Goal: Answer question/provide support: Participate in discussion

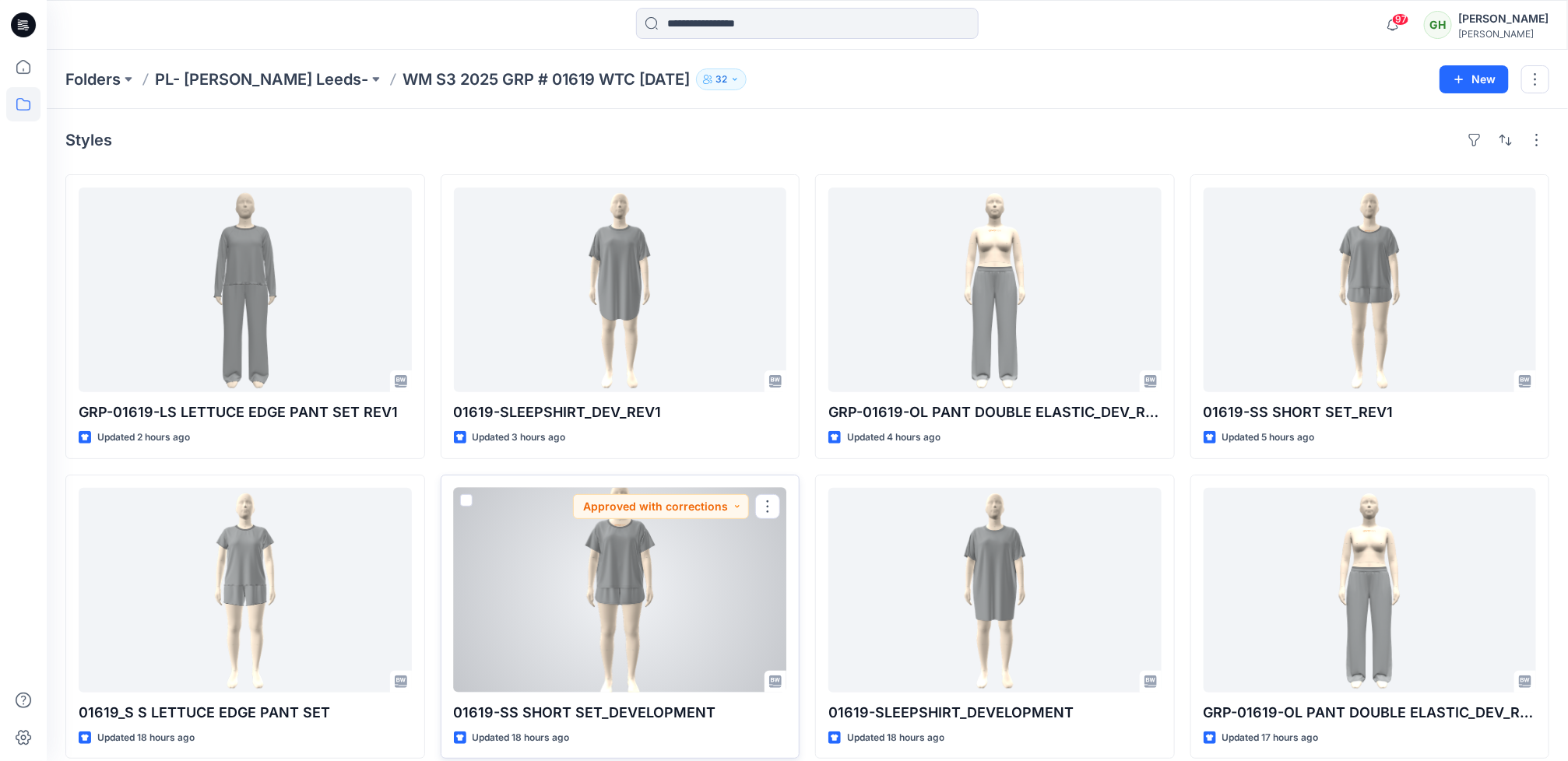
click at [683, 568] on div at bounding box center [620, 591] width 333 height 205
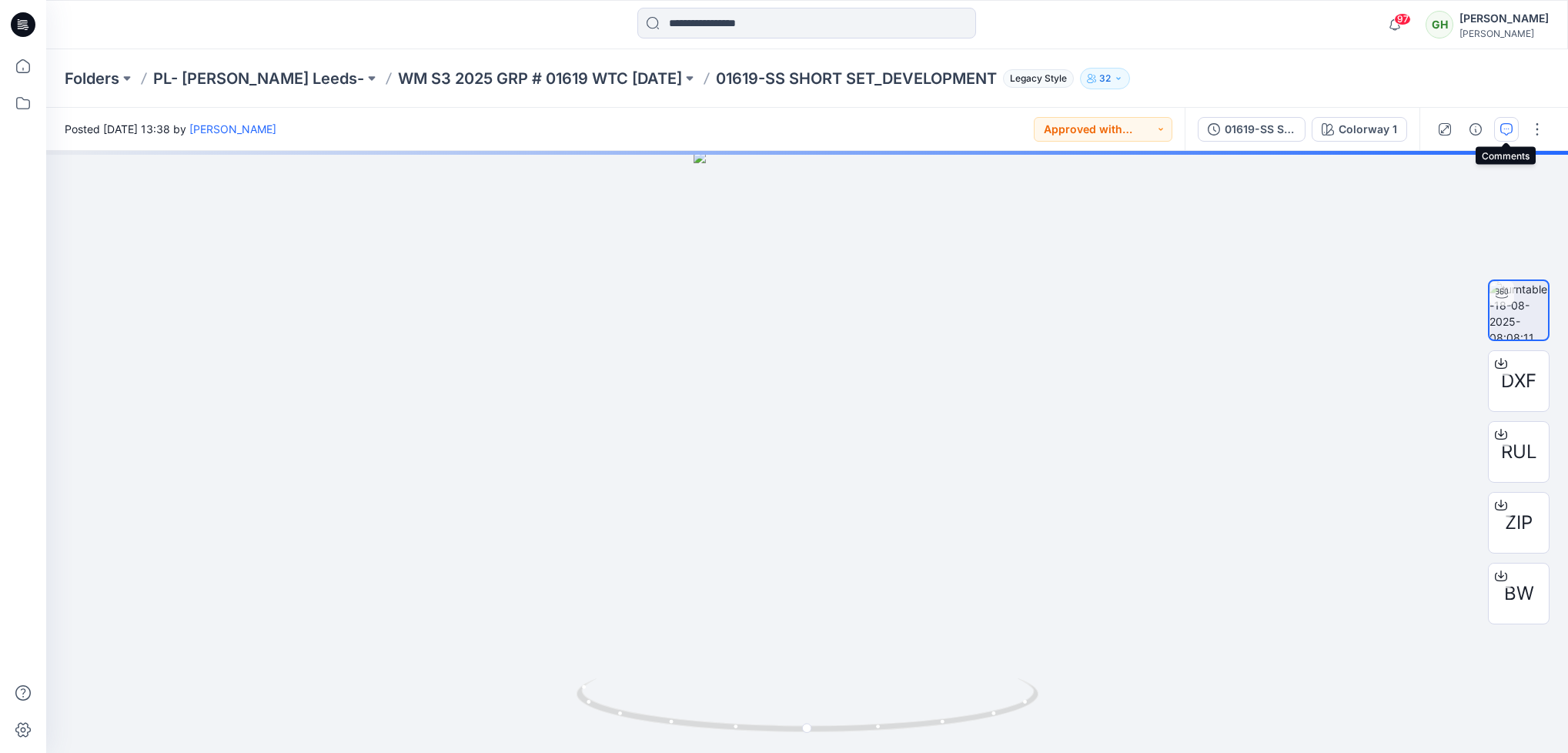
click at [1507, 126] on icon "button" at bounding box center [1506, 129] width 12 height 12
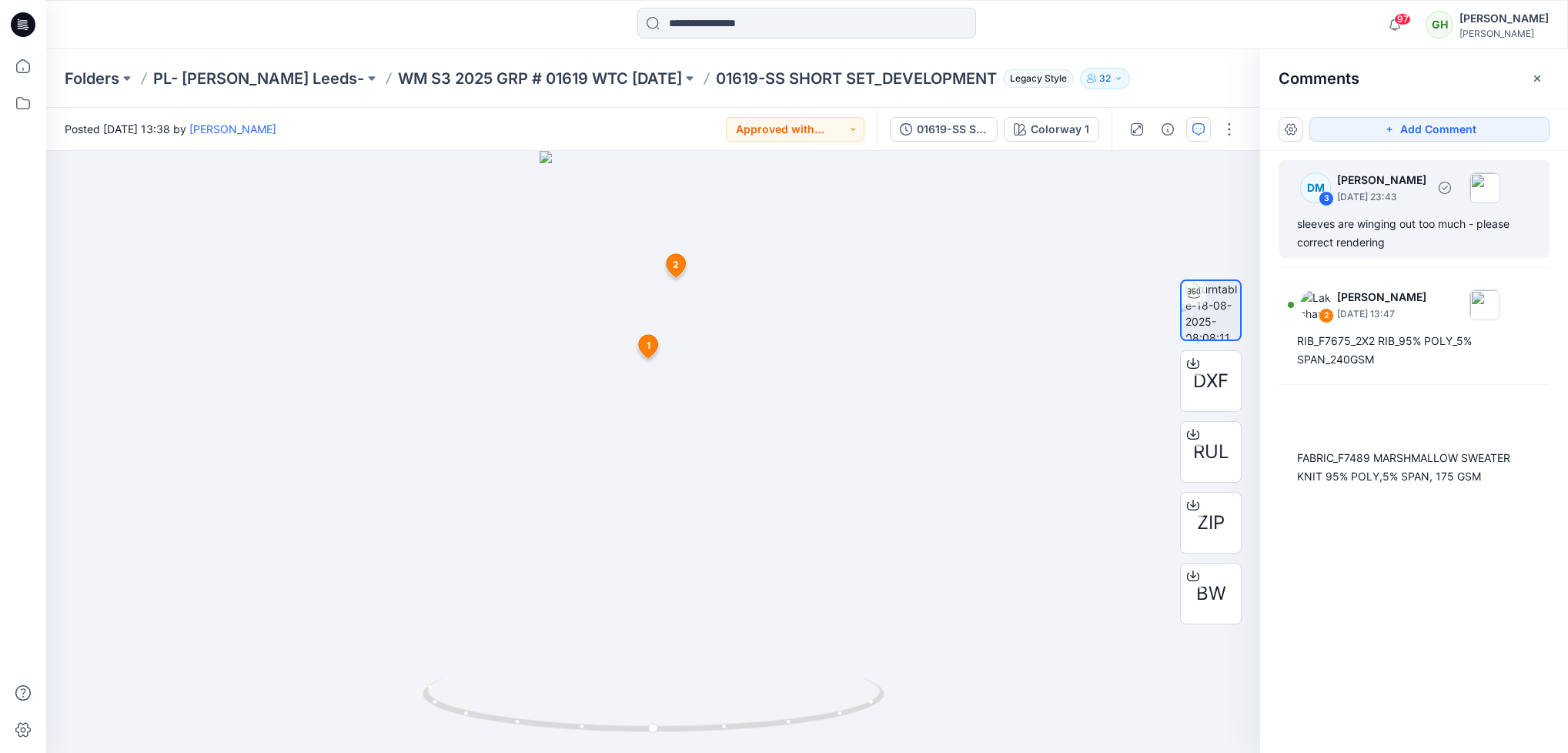
click at [1353, 238] on div "sleeves are winging out too much - please correct rendering" at bounding box center [1414, 234] width 234 height 37
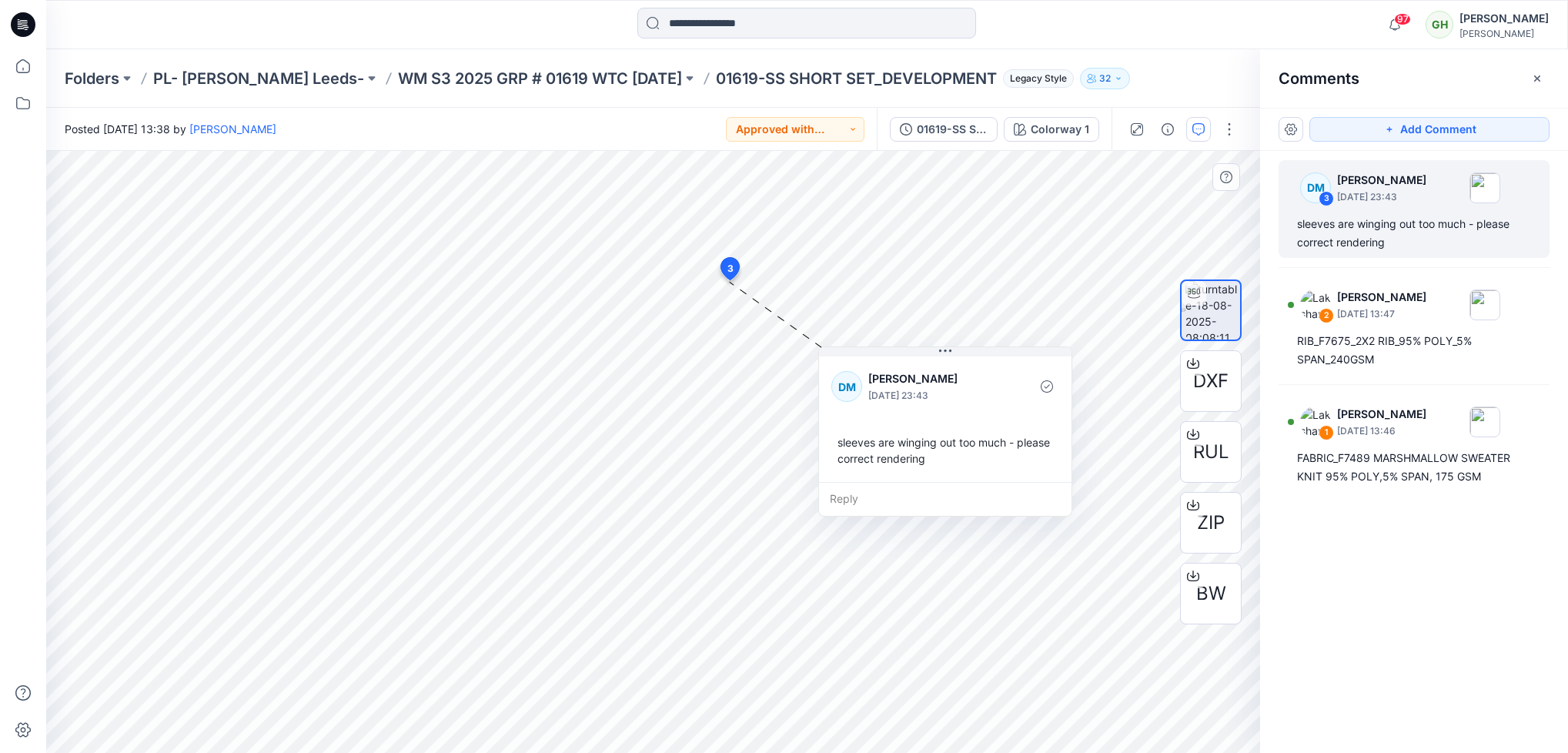
drag, startPoint x: 822, startPoint y: 458, endPoint x: 924, endPoint y: 472, distance: 103.0
click at [924, 482] on div "Reply" at bounding box center [946, 499] width 253 height 34
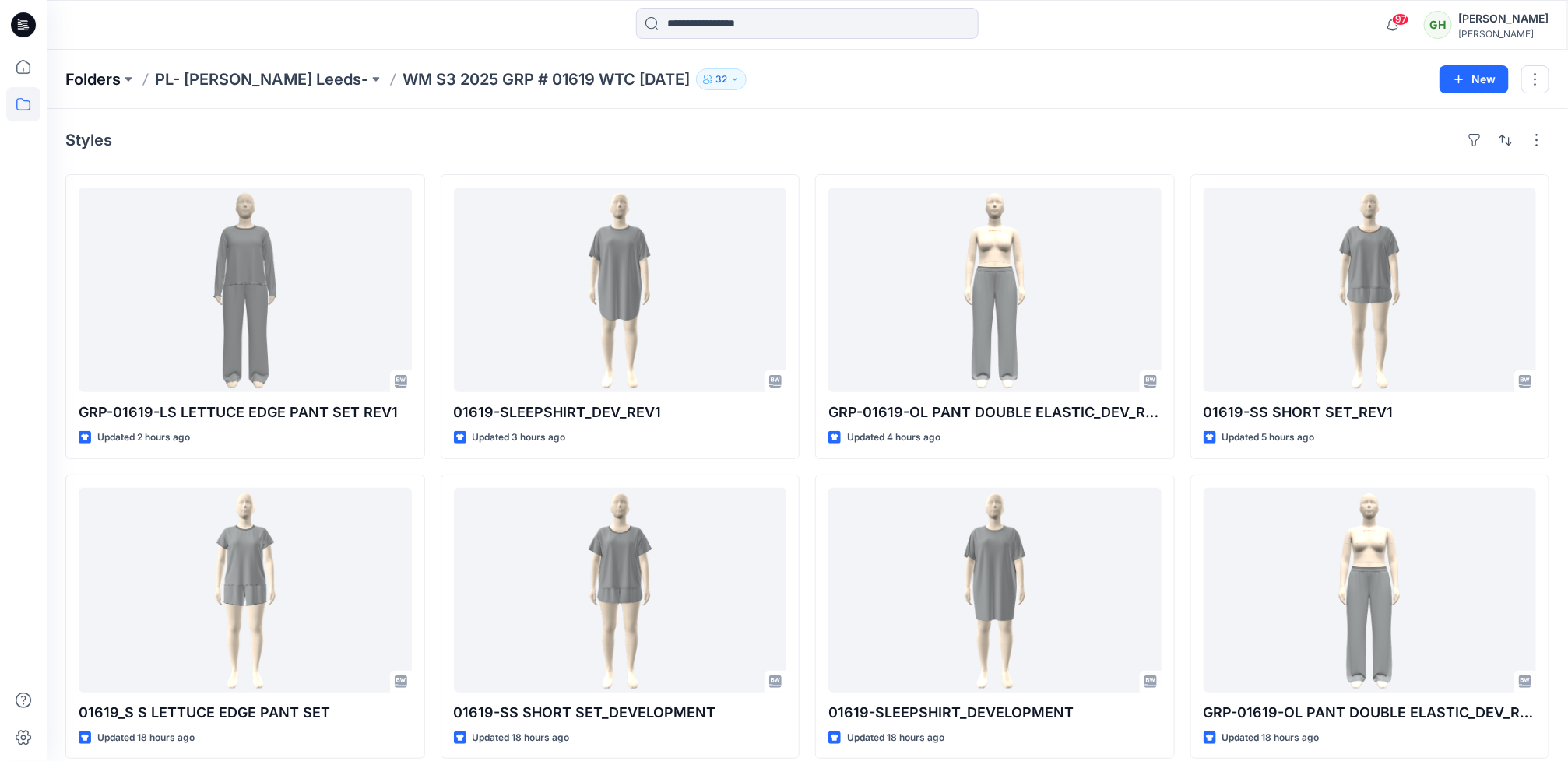
click at [85, 77] on p "Folders" at bounding box center [93, 79] width 55 height 22
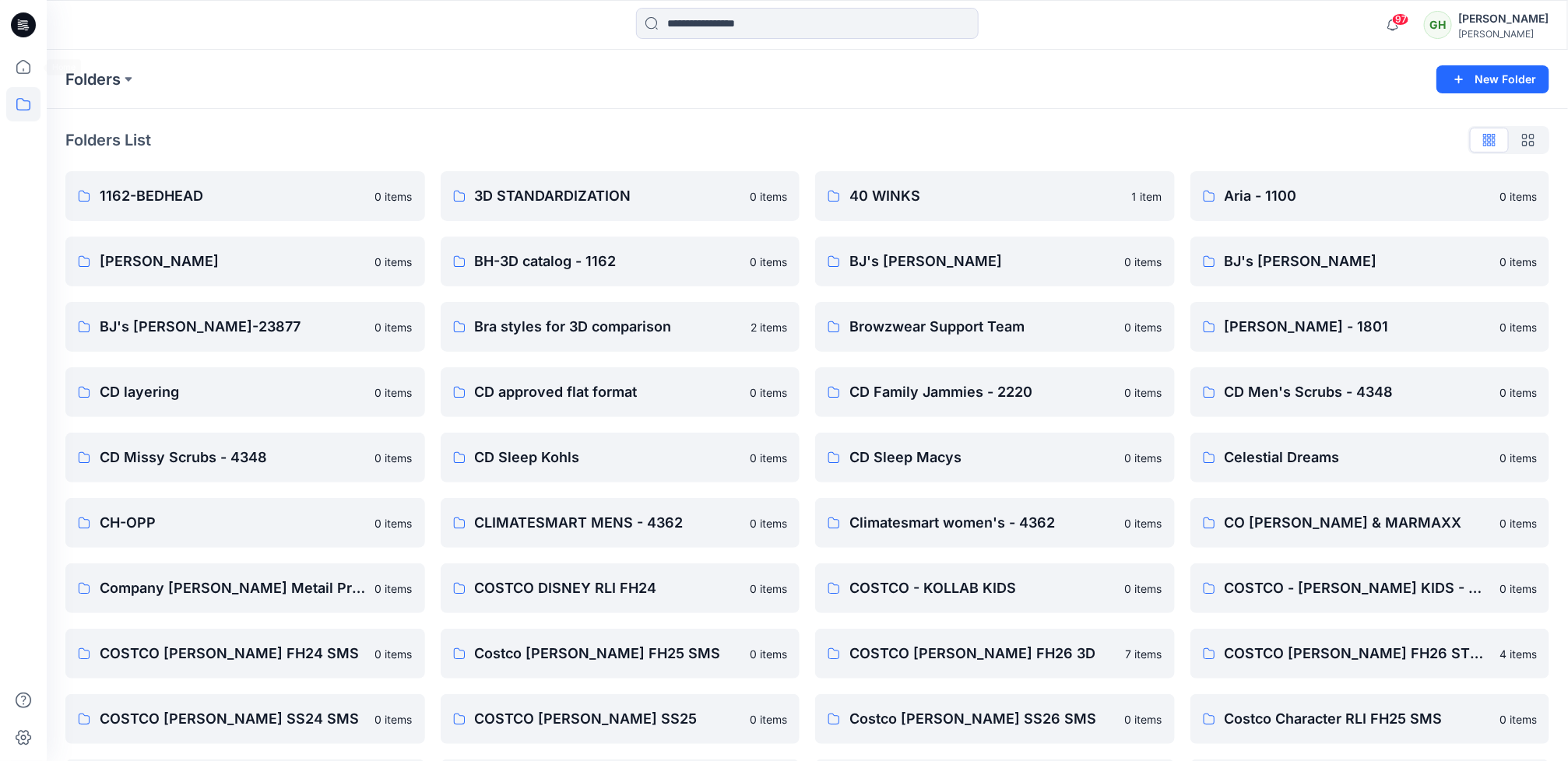
click at [20, 30] on icon at bounding box center [23, 24] width 25 height 25
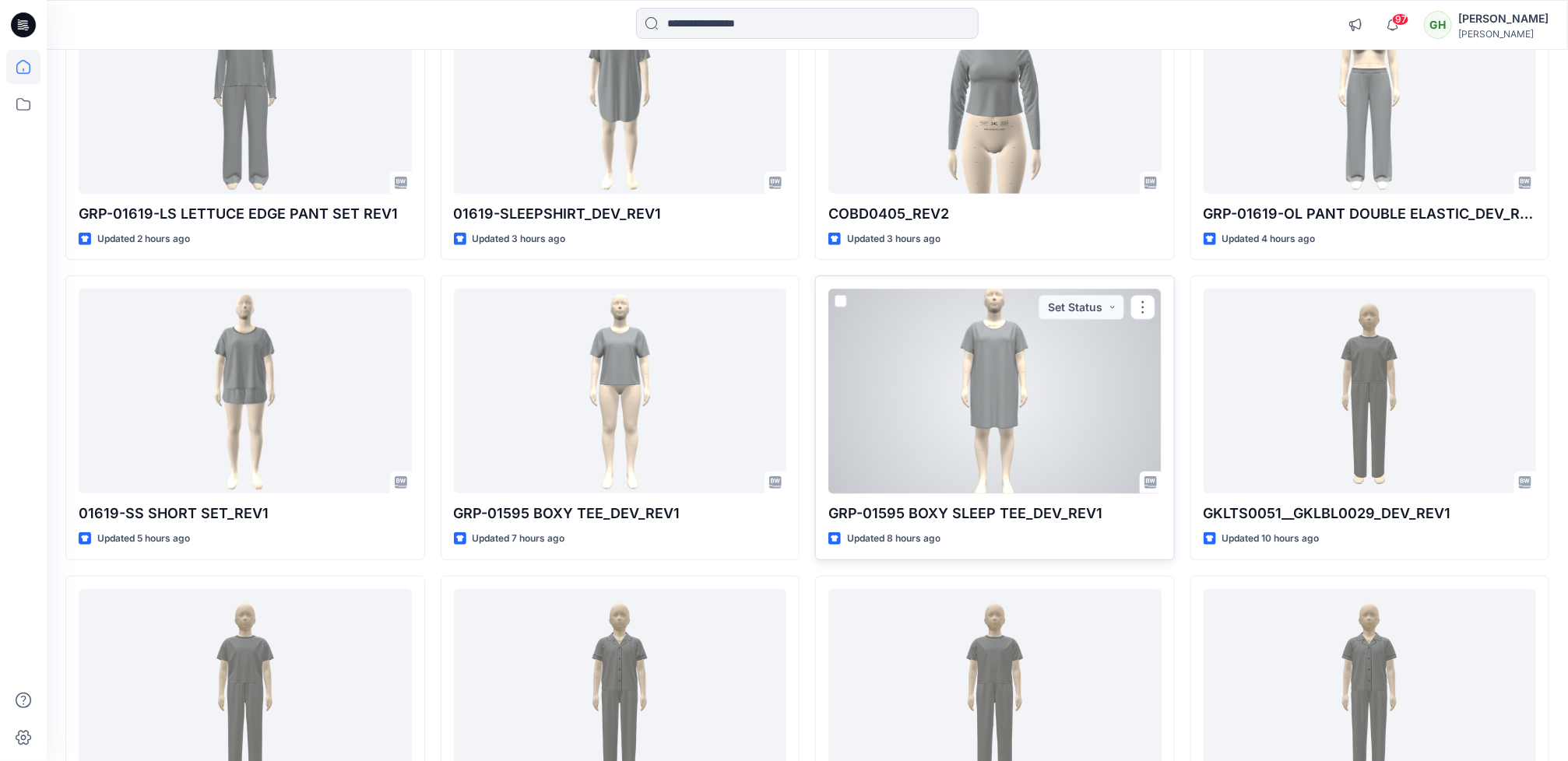
scroll to position [68, 0]
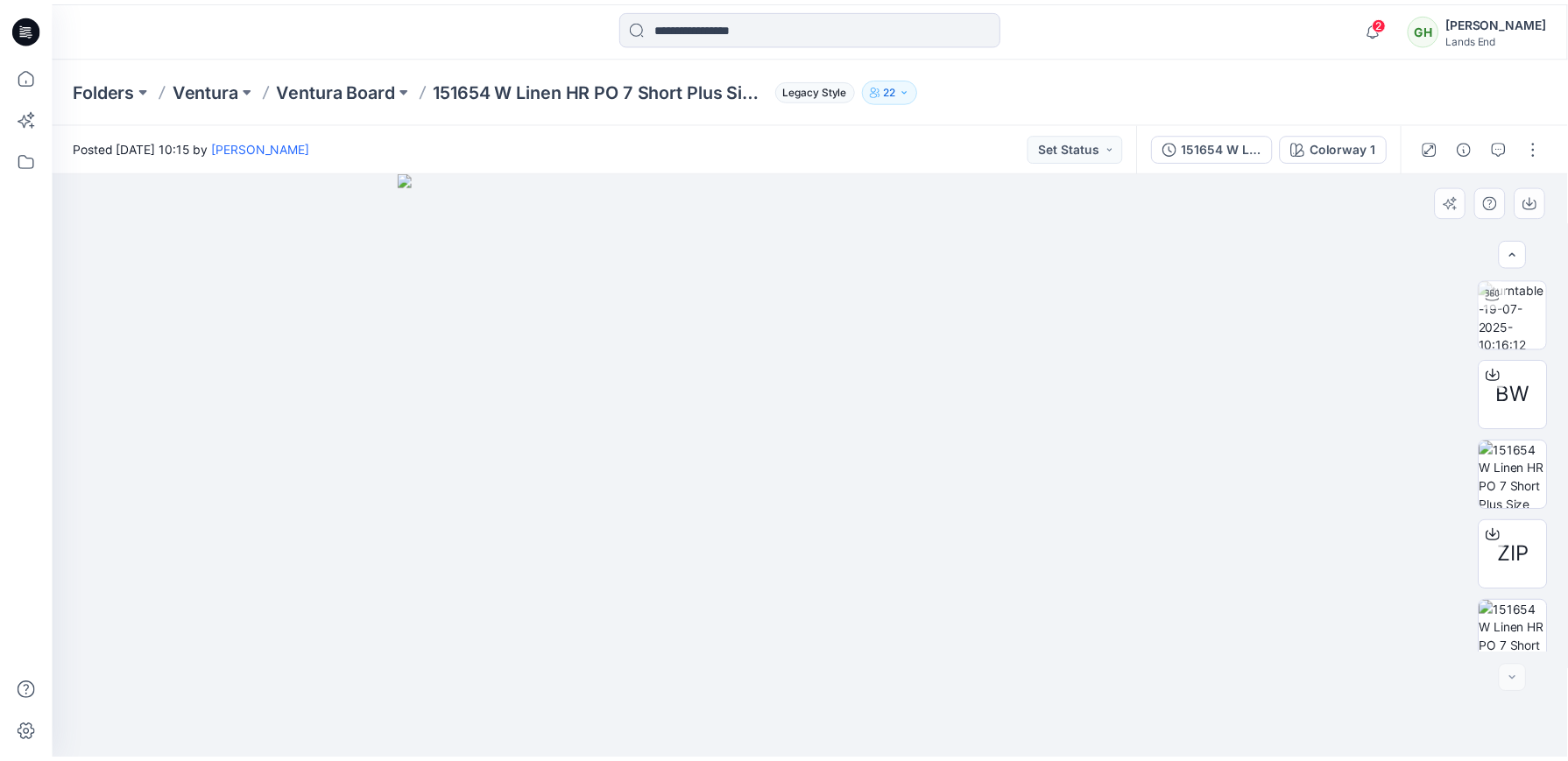
scroll to position [259, 0]
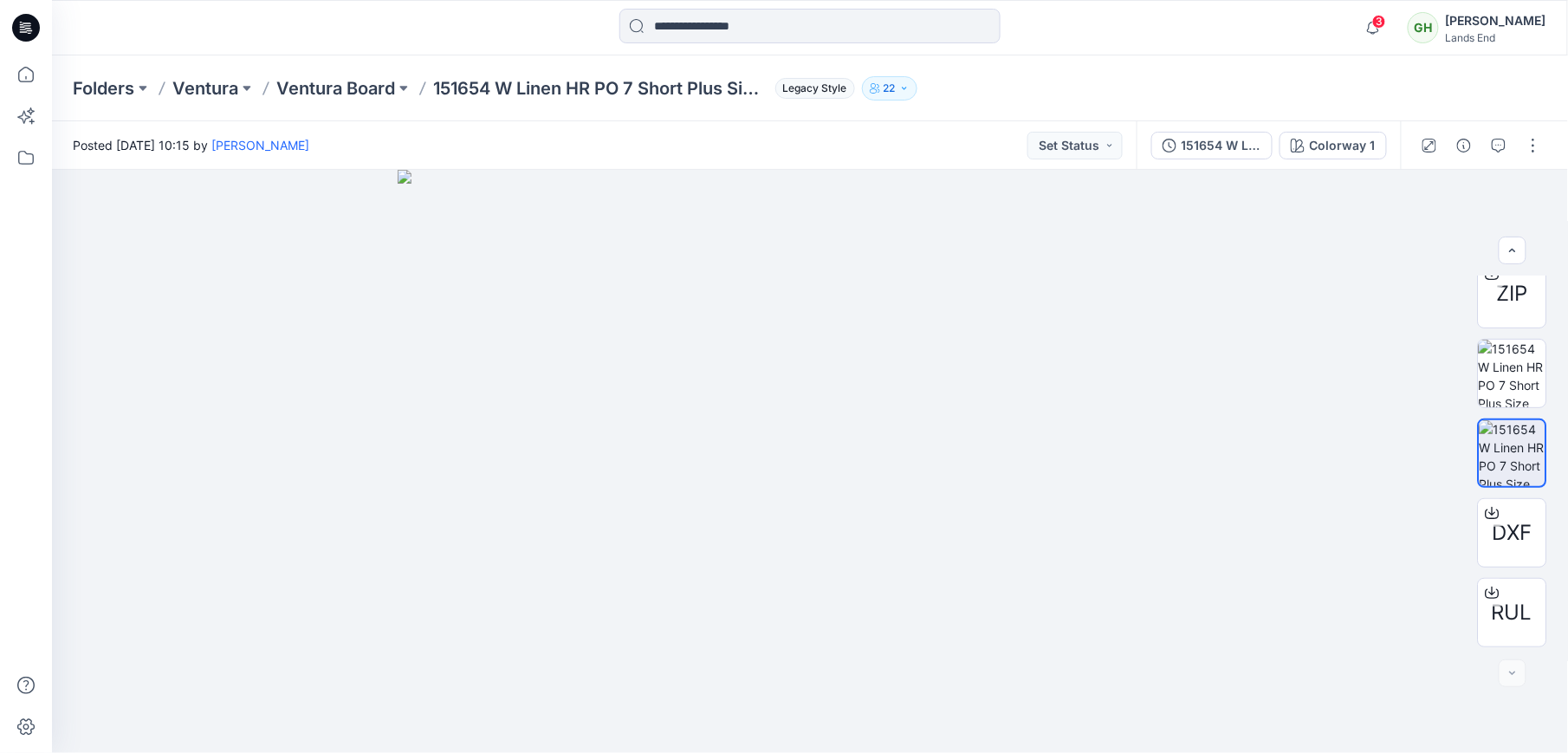
click at [23, 24] on icon at bounding box center [25, 27] width 28 height 28
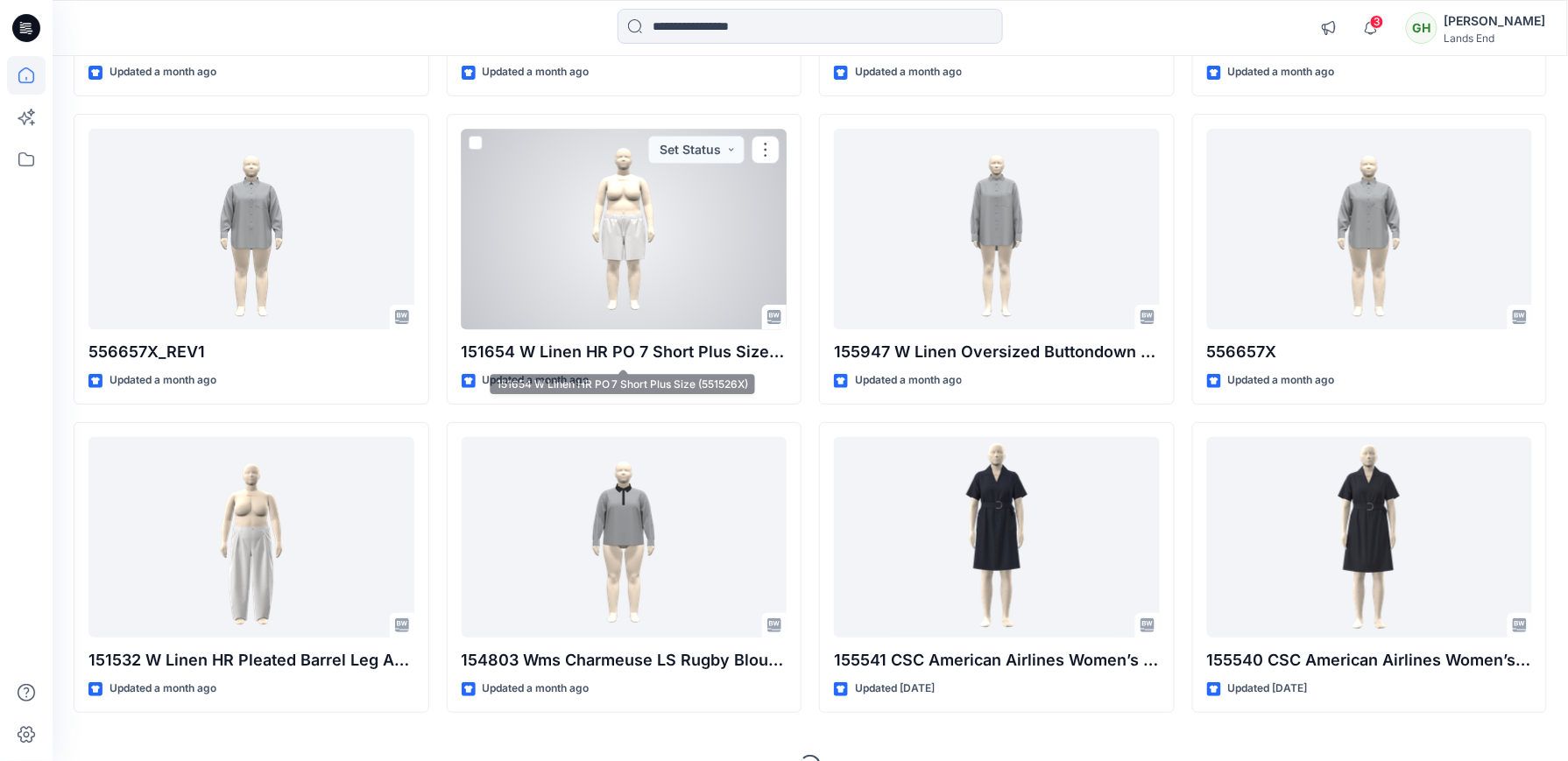
scroll to position [2328, 0]
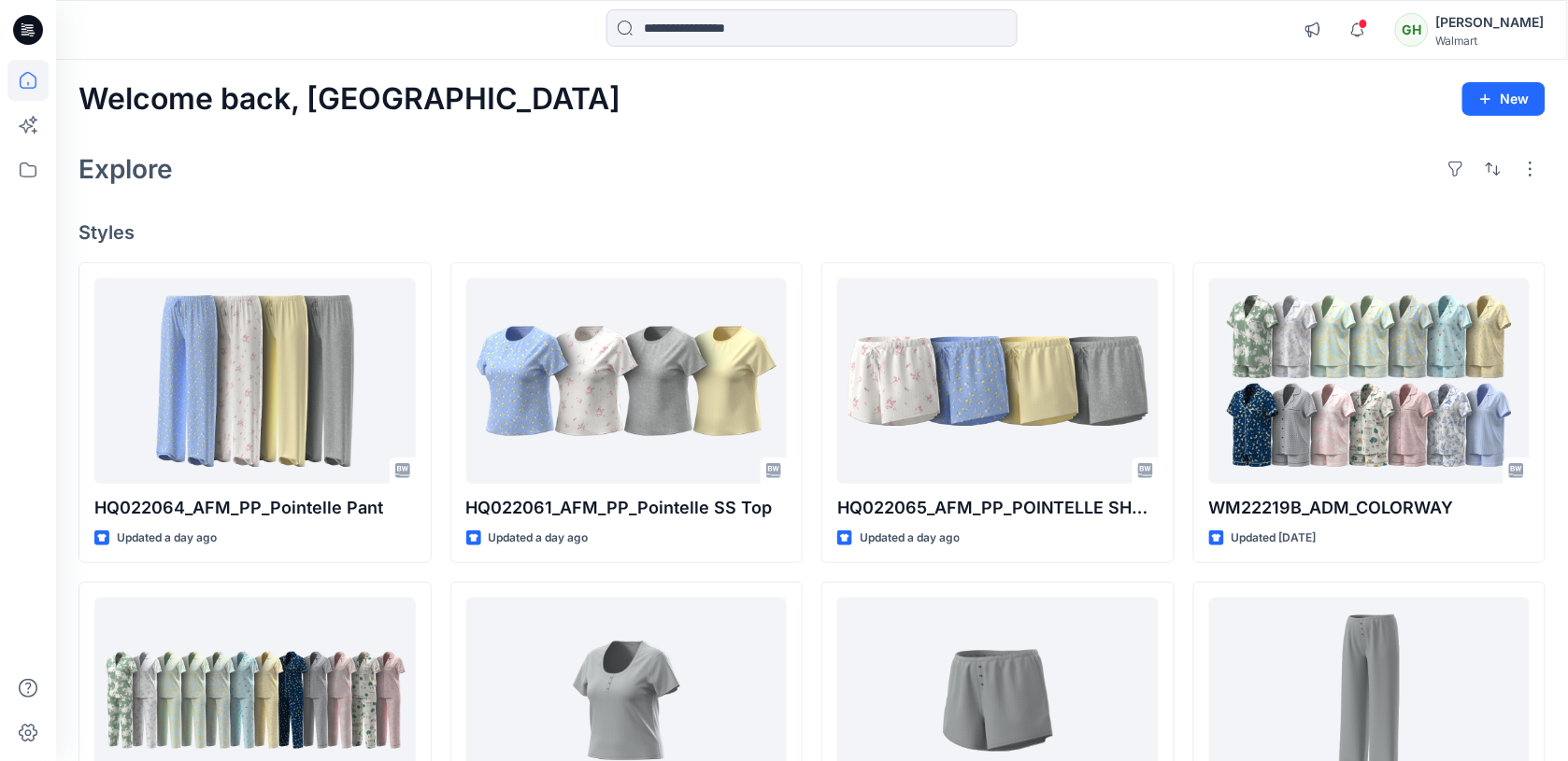
click at [23, 21] on icon at bounding box center [27, 29] width 30 height 30
